Goal: Task Accomplishment & Management: Manage account settings

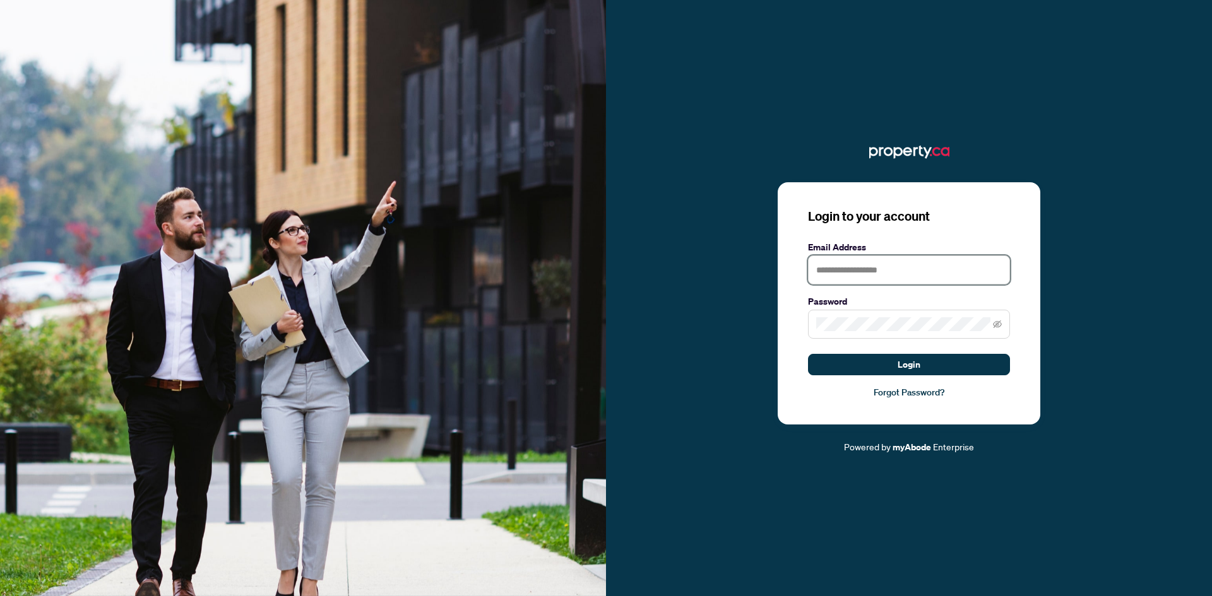
click at [835, 272] on input "text" at bounding box center [909, 270] width 202 height 29
type input "**********"
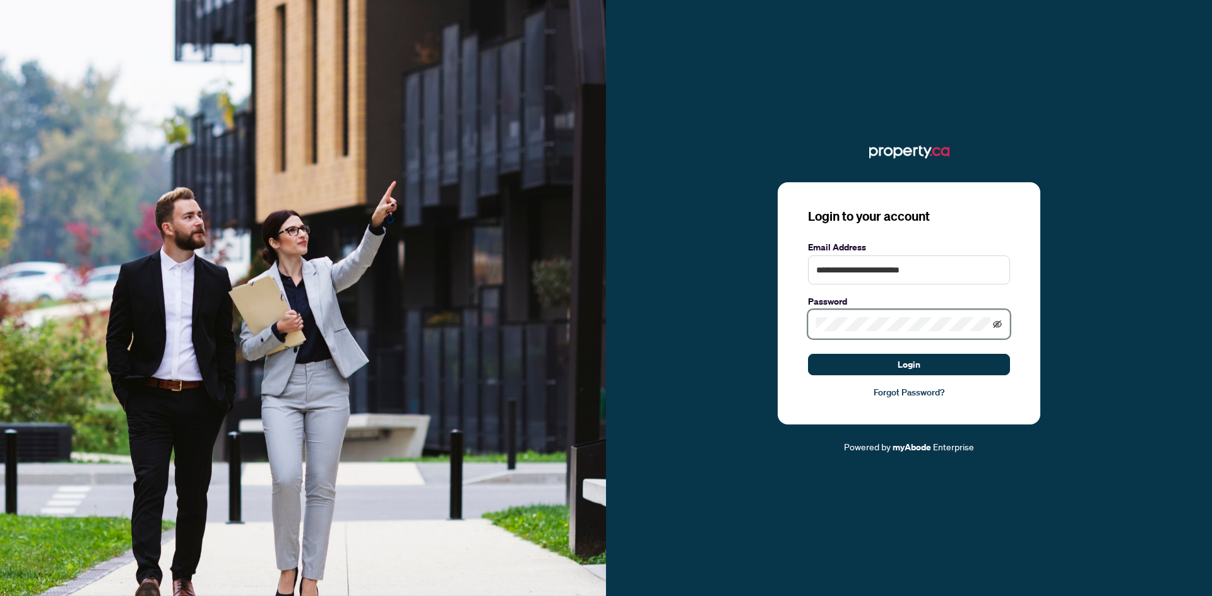
click at [999, 326] on icon "eye-invisible" at bounding box center [997, 324] width 9 height 9
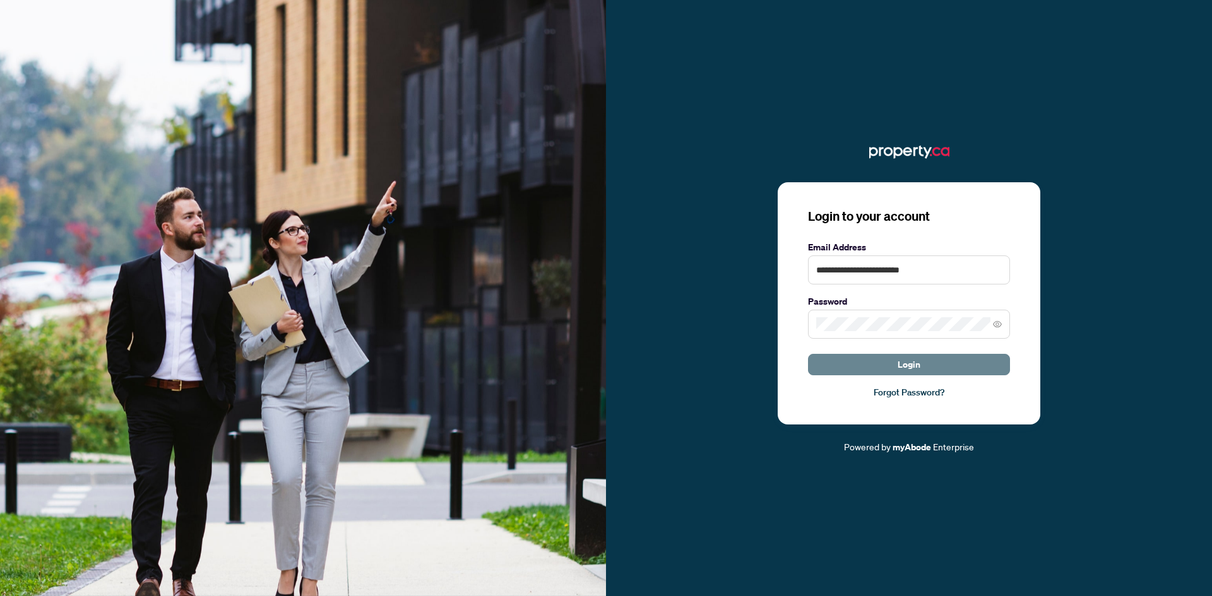
click at [913, 369] on span "Login" at bounding box center [908, 365] width 23 height 20
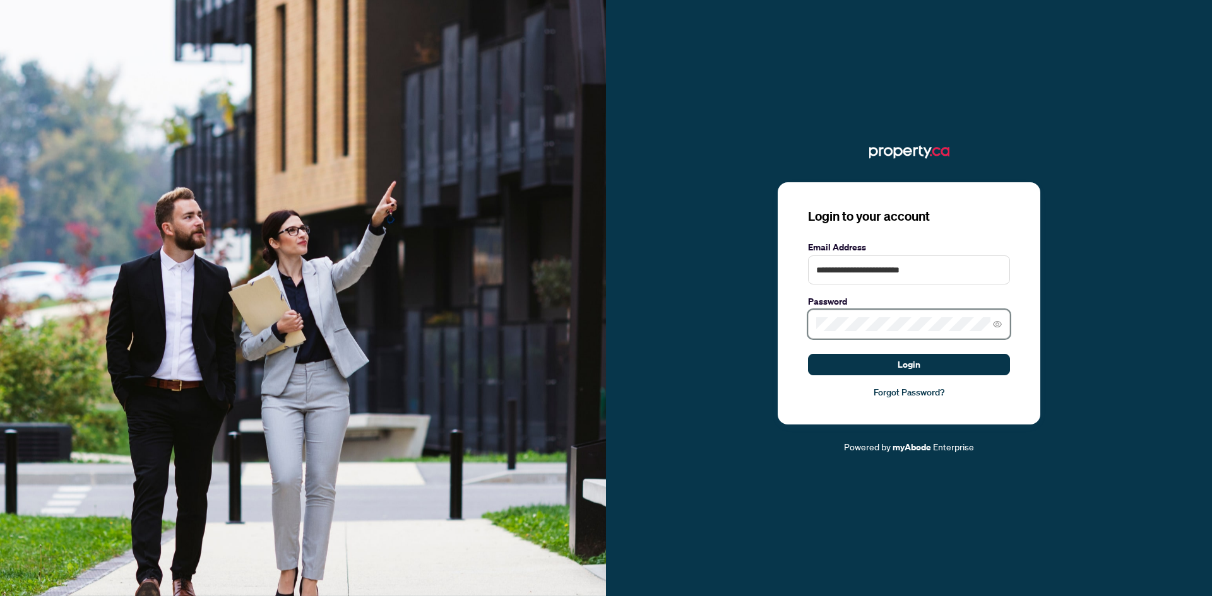
click at [808, 354] on button "Login" at bounding box center [909, 364] width 202 height 21
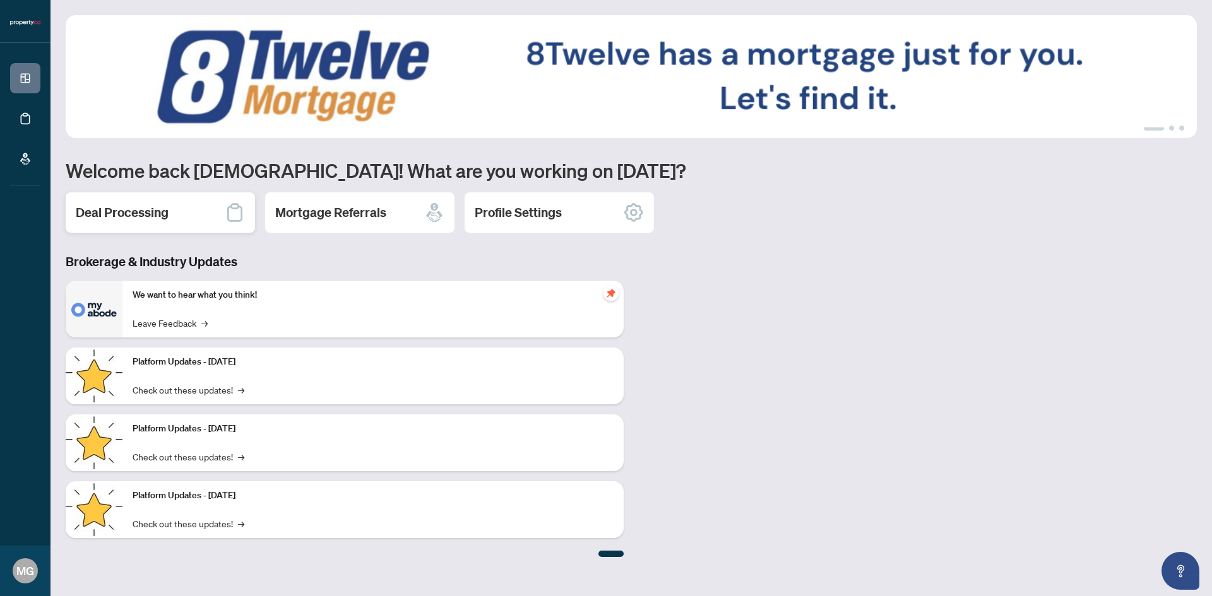
click at [115, 215] on h2 "Deal Processing" at bounding box center [122, 213] width 93 height 18
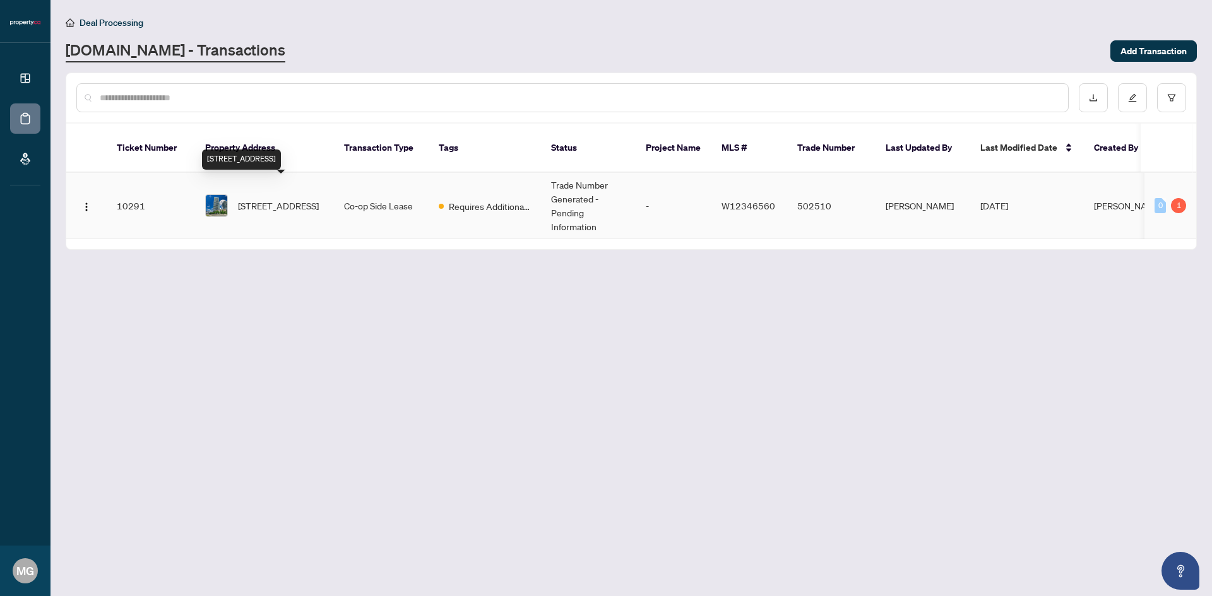
click at [275, 199] on span "[STREET_ADDRESS]" at bounding box center [278, 206] width 81 height 14
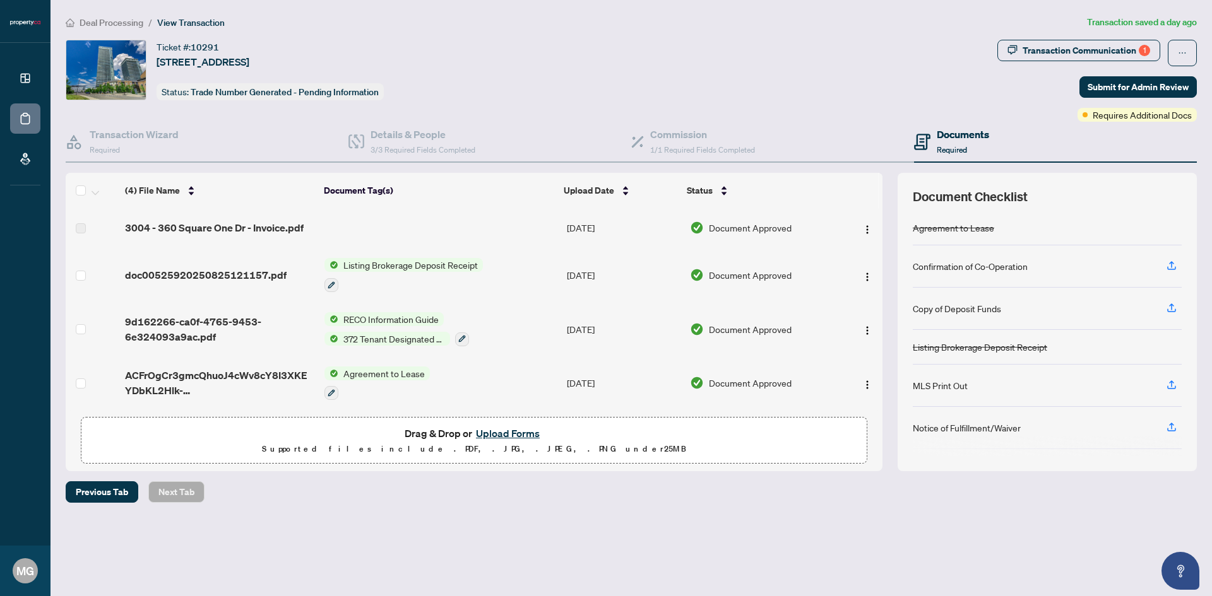
click at [398, 265] on span "Listing Brokerage Deposit Receipt" at bounding box center [410, 265] width 145 height 14
click at [389, 277] on div at bounding box center [403, 284] width 158 height 15
click at [1070, 49] on div "Transaction Communication 1" at bounding box center [1085, 50] width 127 height 20
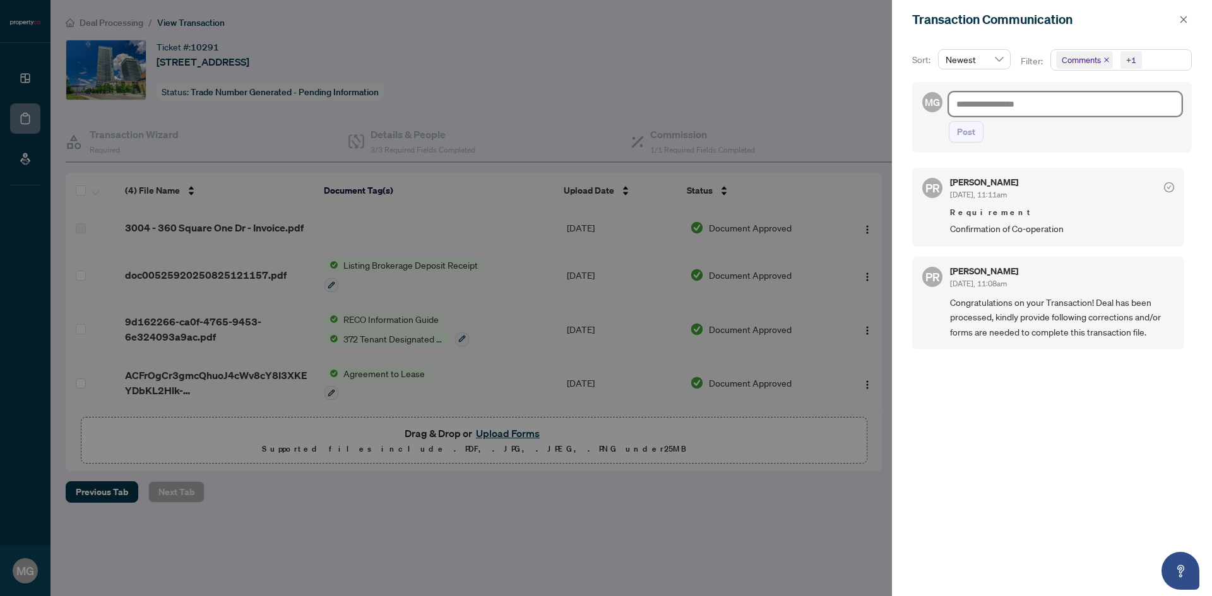
click at [1009, 101] on textarea at bounding box center [1064, 104] width 233 height 24
click at [866, 125] on div at bounding box center [606, 298] width 1212 height 596
click at [834, 164] on div at bounding box center [606, 298] width 1212 height 596
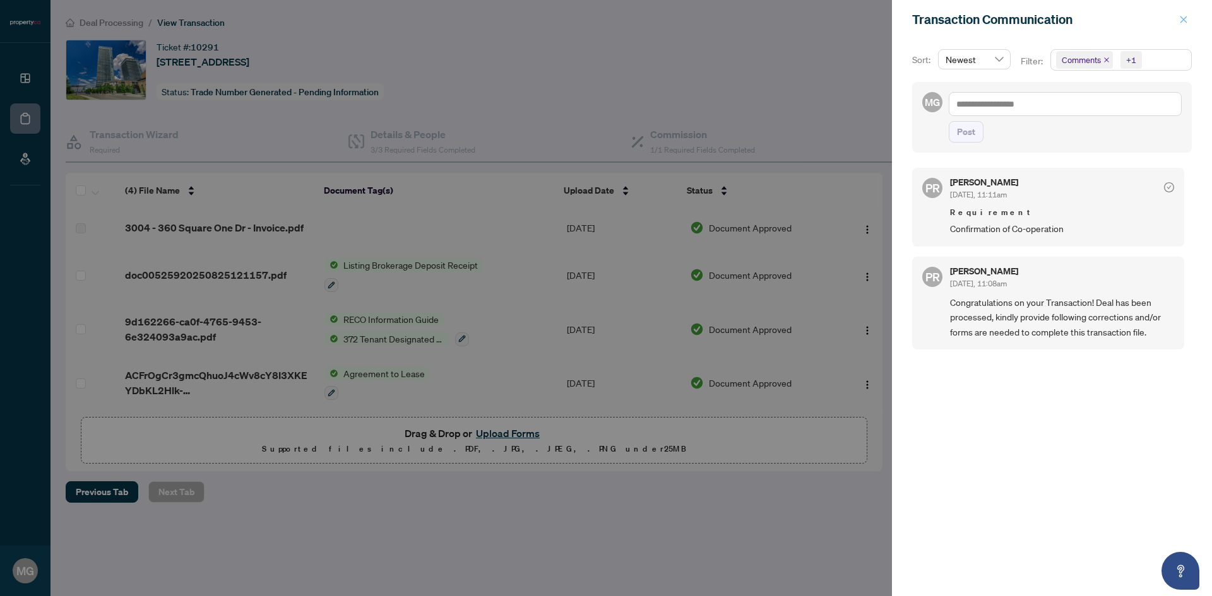
click at [1182, 22] on icon "close" at bounding box center [1183, 19] width 9 height 9
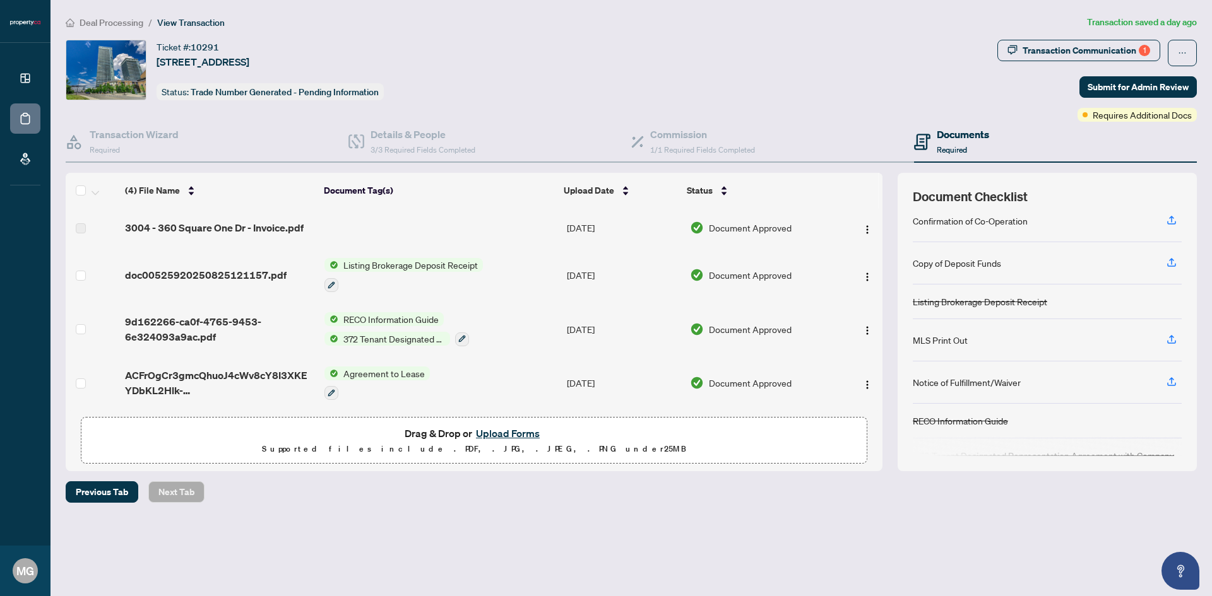
scroll to position [81, 0]
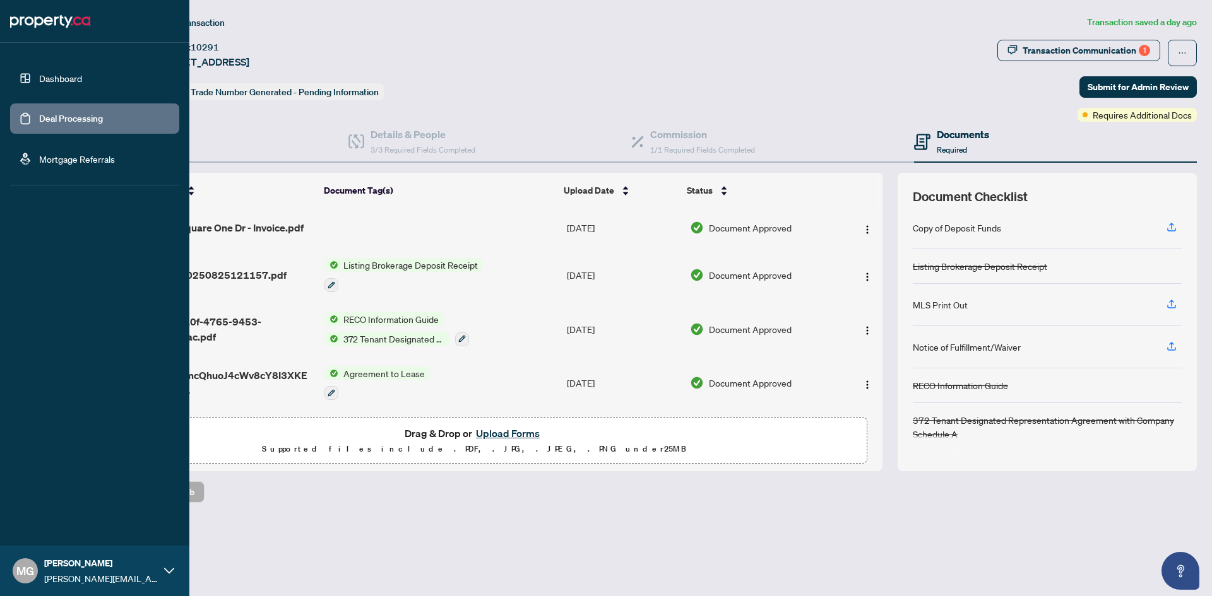
click at [66, 83] on link "Dashboard" at bounding box center [60, 78] width 43 height 11
